Goal: Task Accomplishment & Management: Use online tool/utility

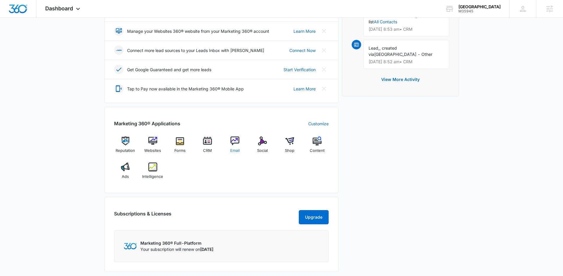
scroll to position [193, 0]
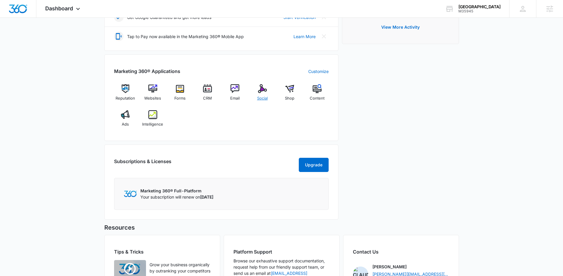
click at [260, 96] on span "Social" at bounding box center [262, 99] width 11 height 6
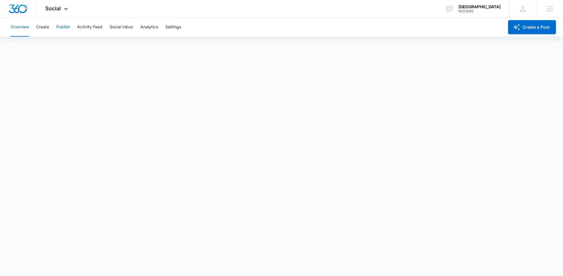
click at [65, 26] on button "Publish" at bounding box center [63, 27] width 14 height 19
click at [47, 29] on button "Create" at bounding box center [42, 27] width 13 height 19
click at [59, 46] on button "Approvals" at bounding box center [58, 45] width 20 height 17
click at [59, 30] on button "Publish" at bounding box center [63, 27] width 14 height 19
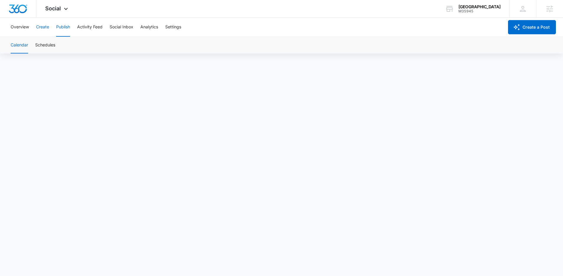
click at [39, 32] on button "Create" at bounding box center [42, 27] width 13 height 19
click at [47, 47] on div "Content Library Approvals Recommendations Auto Import" at bounding box center [281, 45] width 549 height 17
click at [60, 29] on button "Publish" at bounding box center [63, 27] width 14 height 19
click at [51, 42] on button "Schedules" at bounding box center [45, 45] width 20 height 17
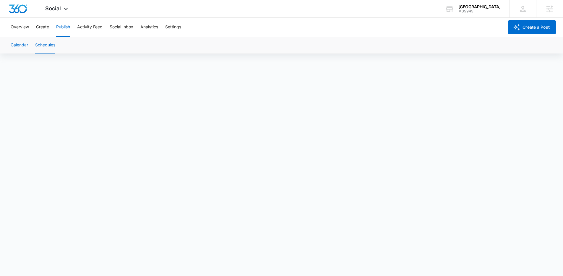
click at [26, 45] on button "Calendar" at bounding box center [19, 45] width 17 height 17
click at [41, 26] on button "Create" at bounding box center [42, 27] width 13 height 19
click at [56, 47] on button "Approvals" at bounding box center [58, 45] width 20 height 17
click at [67, 29] on button "Publish" at bounding box center [63, 27] width 14 height 19
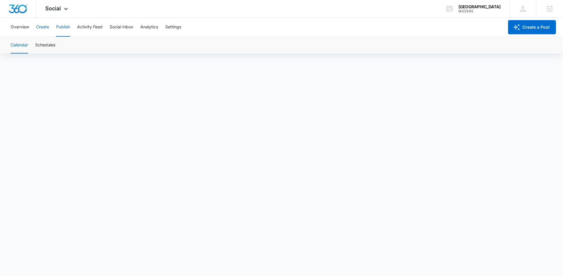
click at [41, 30] on button "Create" at bounding box center [42, 27] width 13 height 19
